Goal: Transaction & Acquisition: Purchase product/service

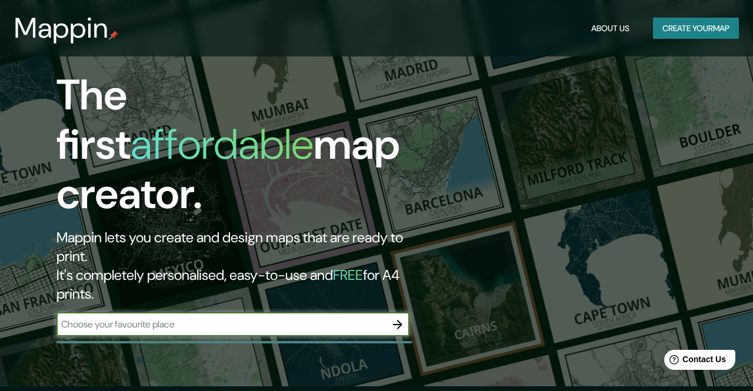
scroll to position [67, 0]
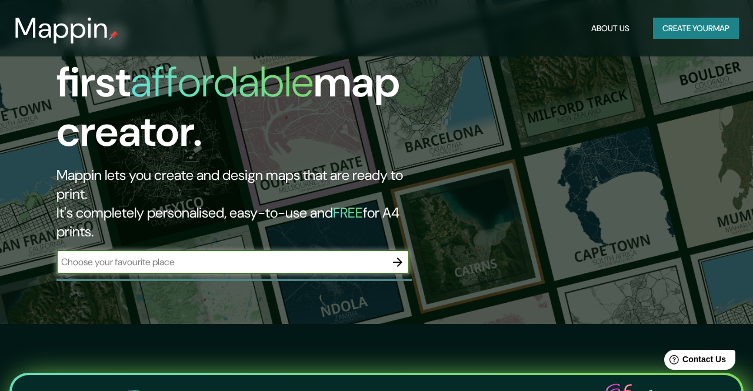
click at [249, 255] on input "text" at bounding box center [221, 262] width 330 height 14
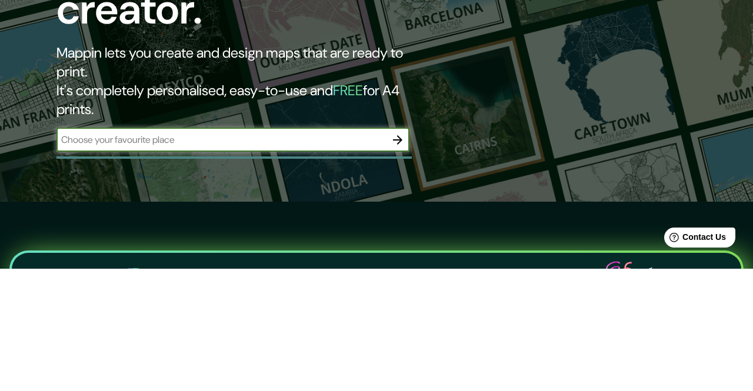
click at [313, 255] on input "text" at bounding box center [221, 262] width 330 height 14
click at [79, 255] on input "text" at bounding box center [221, 262] width 330 height 14
click at [89, 255] on input "text" at bounding box center [221, 262] width 330 height 14
type input "[STREET_ADDRESS], [GEOGRAPHIC_DATA][PERSON_NAME], [GEOGRAPHIC_DATA] , [GEOGRAPH…"
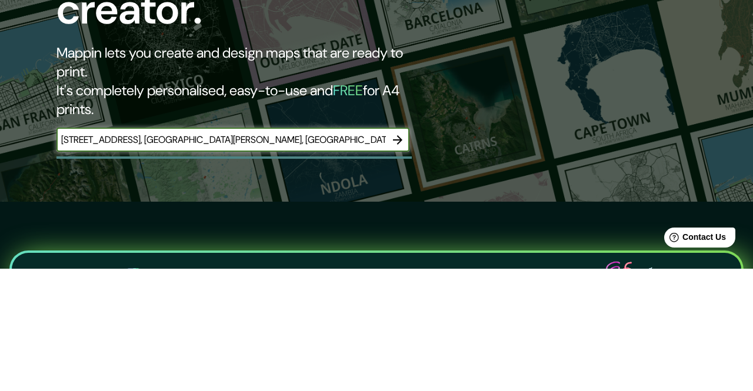
scroll to position [0, 34]
click at [395, 255] on icon "button" at bounding box center [398, 262] width 14 height 14
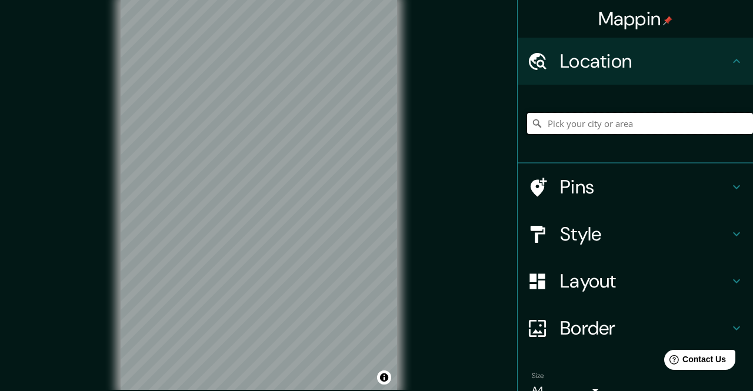
click at [626, 121] on input "Pick your city or area" at bounding box center [640, 123] width 226 height 21
click at [569, 120] on input "Pick your city or area" at bounding box center [640, 123] width 226 height 21
paste input "[STREET_ADDRESS], [GEOGRAPHIC_DATA][PERSON_NAME], [GEOGRAPHIC_DATA] , [GEOGRAPH…"
click at [691, 120] on input "[STREET_ADDRESS][PERSON_NAME]" at bounding box center [640, 123] width 226 height 21
type input "[STREET_ADDRESS][PERSON_NAME]"
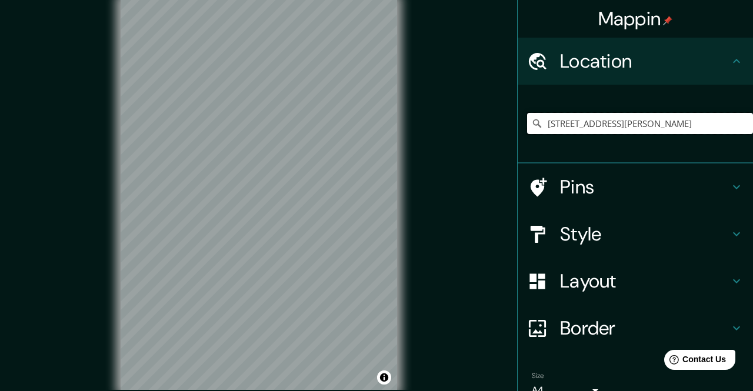
click at [718, 125] on input "[STREET_ADDRESS][PERSON_NAME]" at bounding box center [640, 123] width 226 height 21
click at [720, 189] on h4 "Pins" at bounding box center [644, 187] width 169 height 24
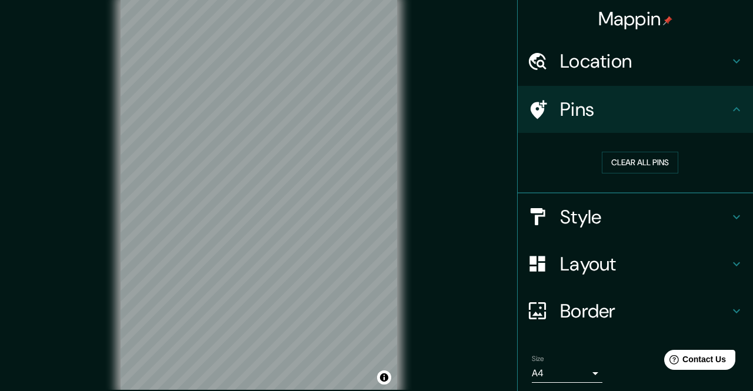
click at [663, 154] on button "Clear all pins" at bounding box center [640, 163] width 76 height 22
click at [700, 113] on h4 "Pins" at bounding box center [644, 110] width 169 height 24
